Goal: Information Seeking & Learning: Stay updated

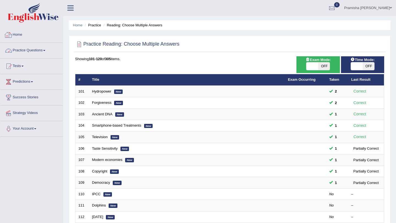
click at [38, 50] on link "Practice Questions" at bounding box center [31, 50] width 63 height 14
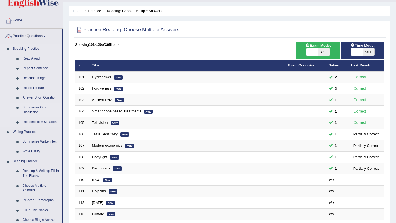
scroll to position [15, 0]
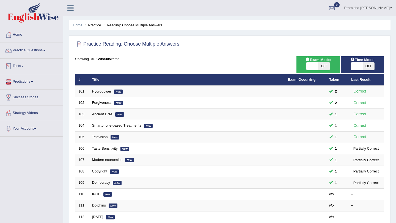
click at [24, 80] on link "Predictions" at bounding box center [31, 81] width 63 height 14
click at [24, 94] on link "Latest Predictions" at bounding box center [35, 95] width 51 height 10
